Goal: Find specific fact

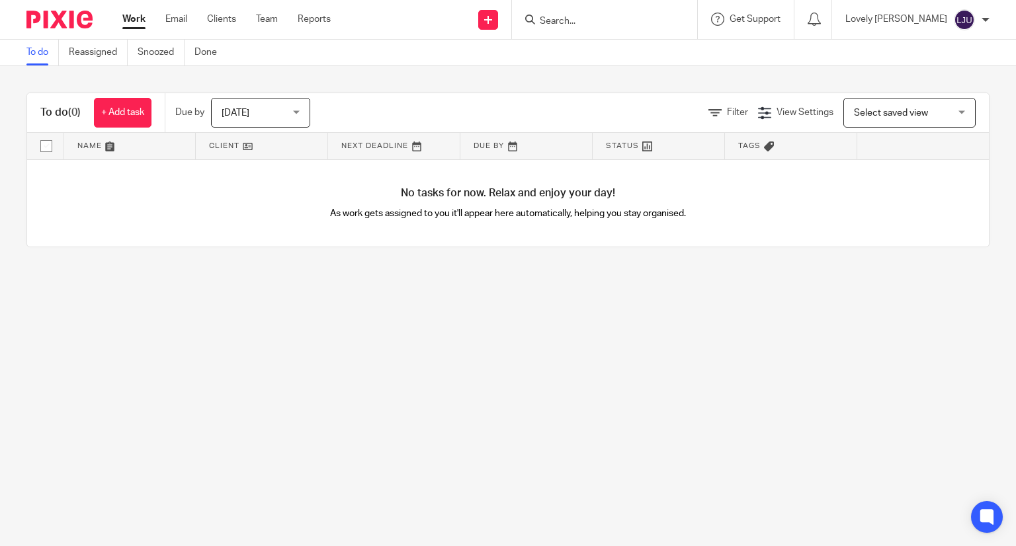
click at [586, 20] on input "Search" at bounding box center [597, 22] width 119 height 12
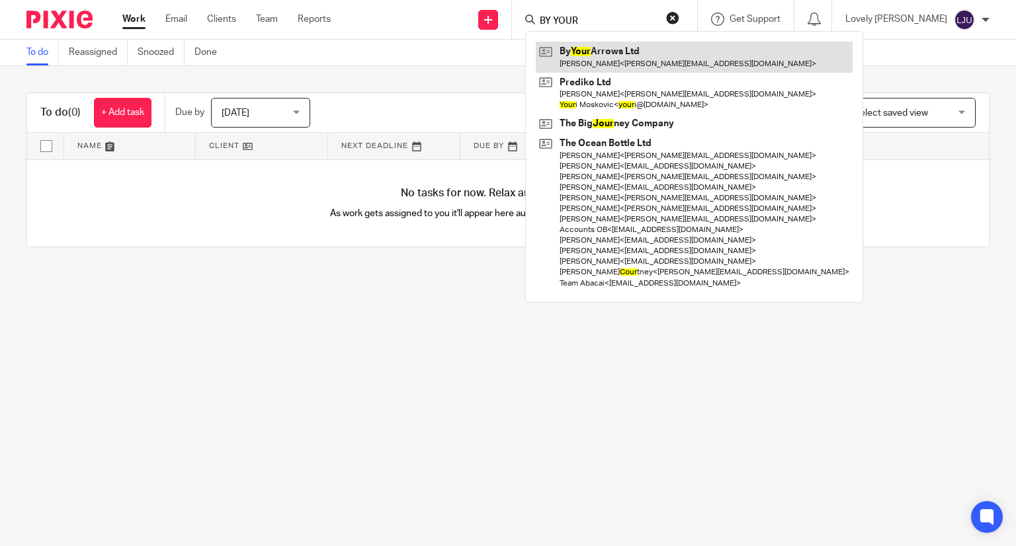
type input "BY YOUR"
click at [645, 67] on link at bounding box center [694, 57] width 317 height 30
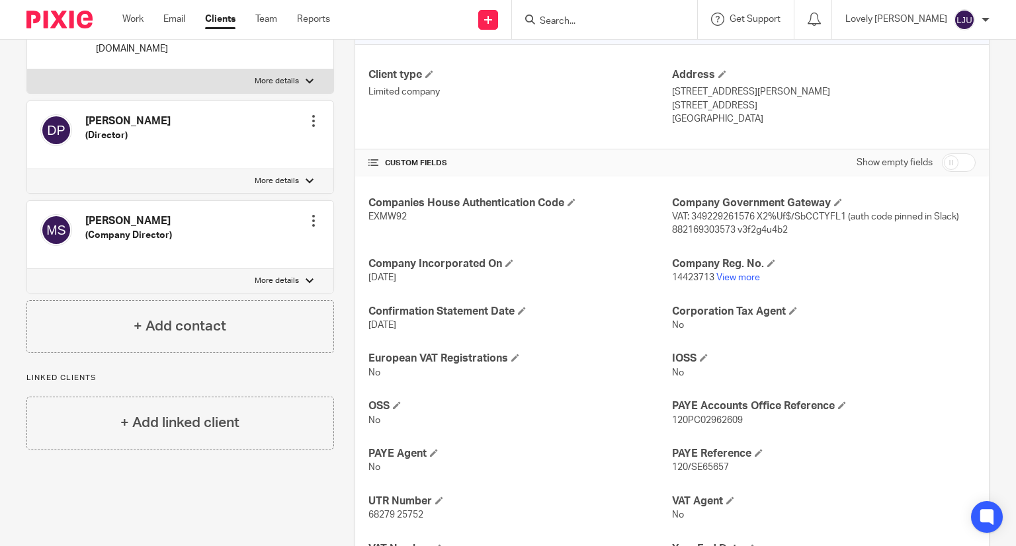
scroll to position [198, 0]
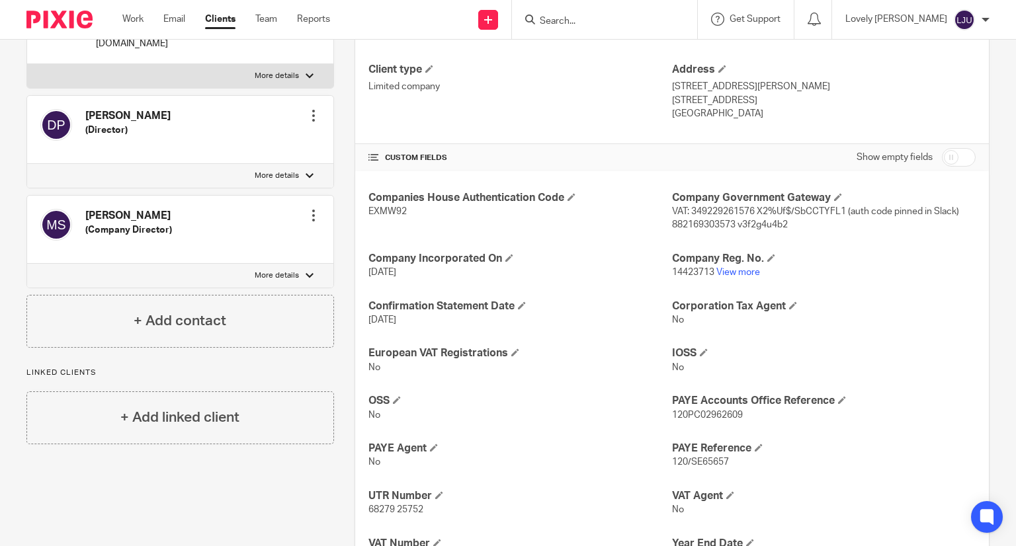
click at [395, 210] on span "EXMW92" at bounding box center [387, 211] width 38 height 9
copy span "EXMW92"
click at [674, 270] on span "14423713" at bounding box center [693, 272] width 42 height 9
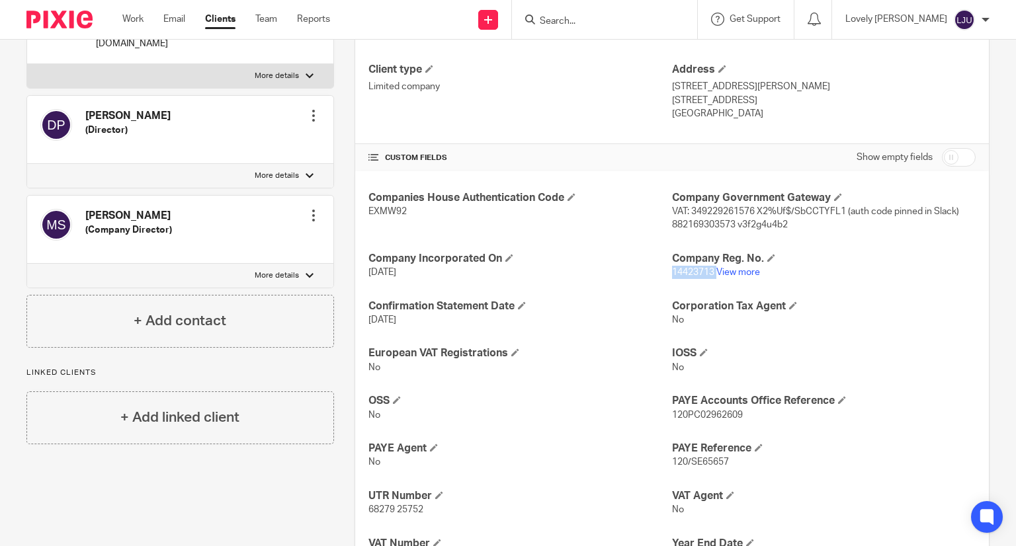
copy p "14423713"
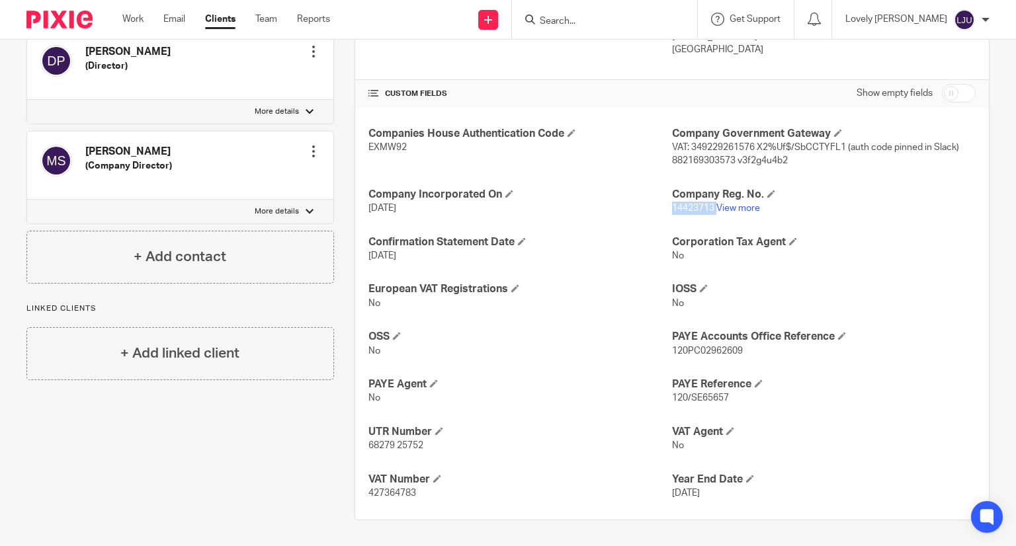
drag, startPoint x: 227, startPoint y: 480, endPoint x: 241, endPoint y: 475, distance: 14.2
click at [227, 480] on div "Client contacts Daniel Bense (Director) daniel@tomyships.com Edit contact Creat…" at bounding box center [170, 199] width 328 height 642
click at [380, 441] on span "68279 25752" at bounding box center [395, 445] width 55 height 9
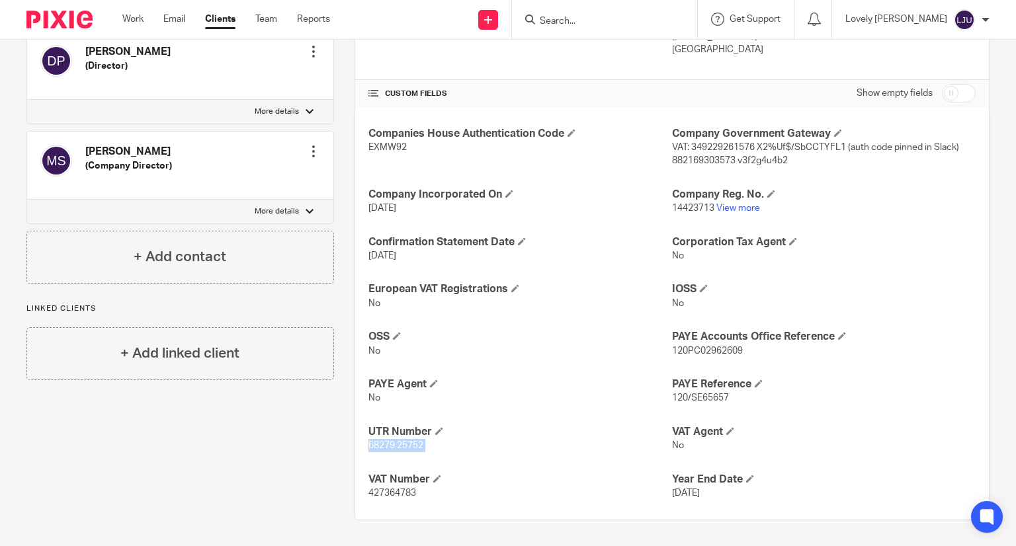
copy p "68279 25752"
click at [707, 344] on p "120PC02962609" at bounding box center [823, 350] width 303 height 13
copy span "120PC02962609"
click at [397, 485] on h4 "VAT Number" at bounding box center [519, 480] width 303 height 14
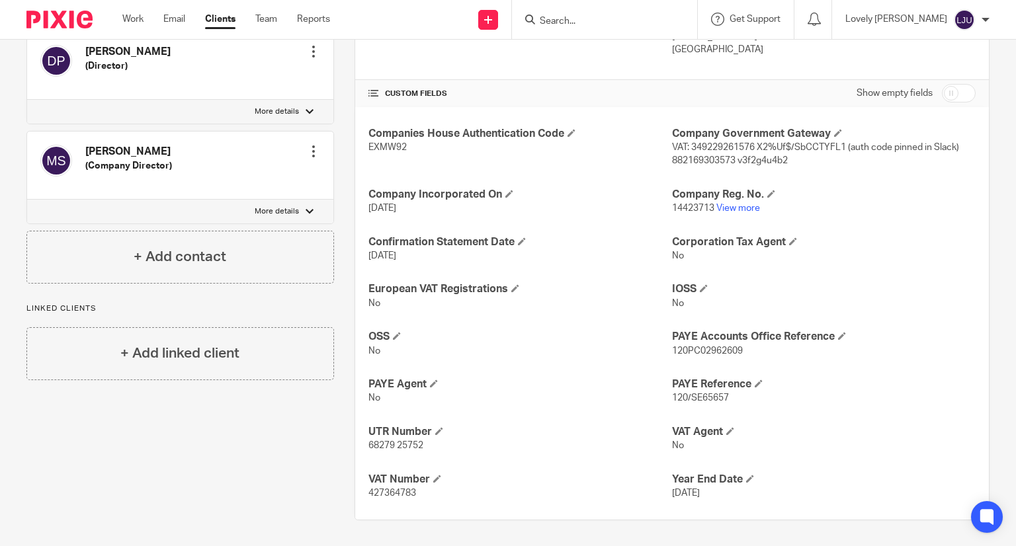
click at [395, 489] on span "427364783" at bounding box center [392, 493] width 48 height 9
copy span "427364783"
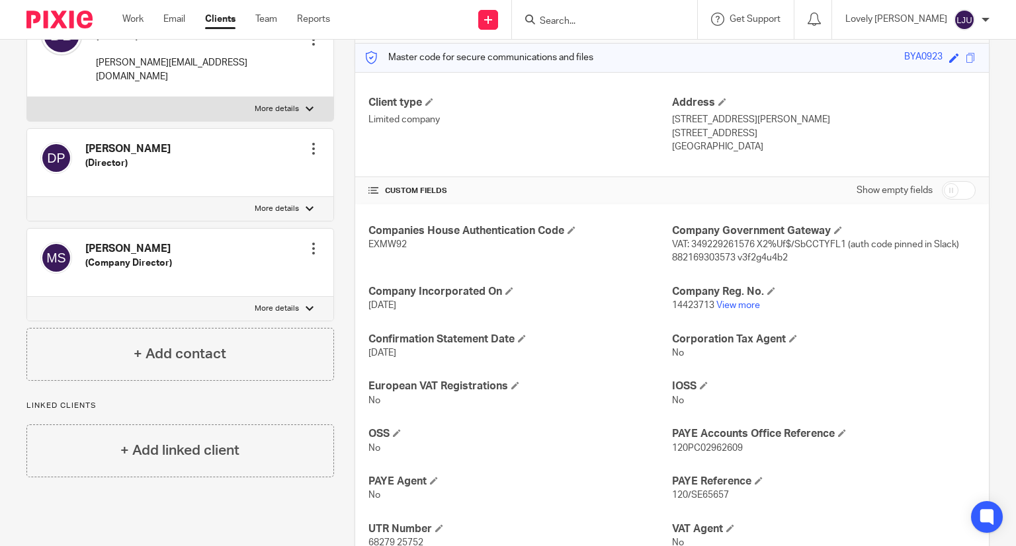
scroll to position [0, 0]
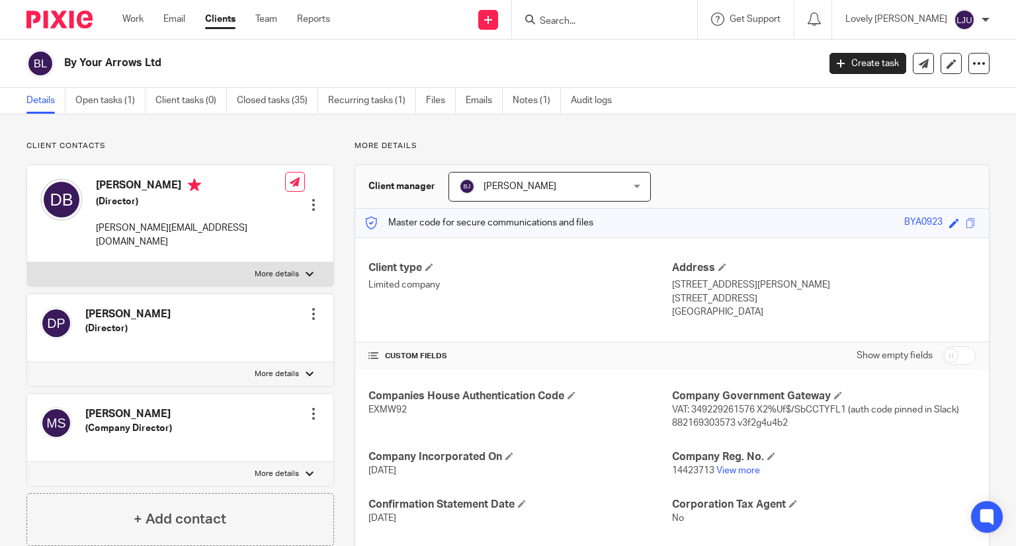
click at [71, 12] on img at bounding box center [59, 20] width 66 height 18
